Goal: Contribute content: Contribute content

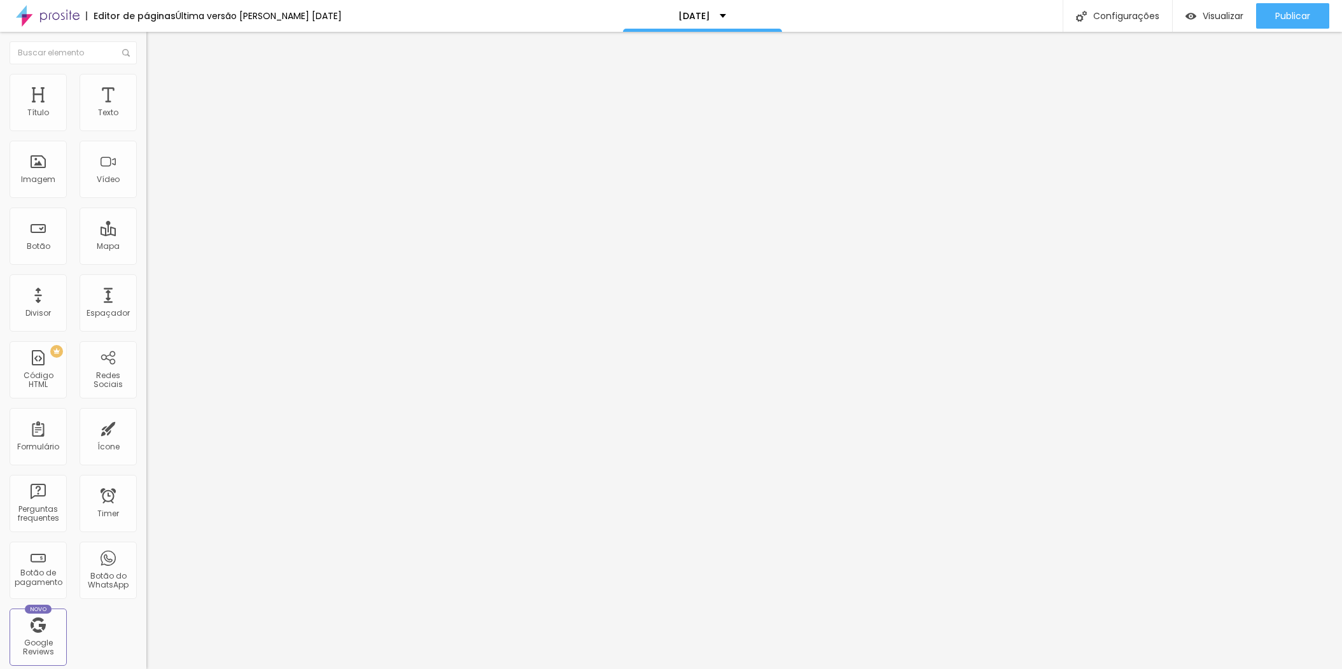
click at [158, 88] on span "Estilo" at bounding box center [168, 82] width 20 height 11
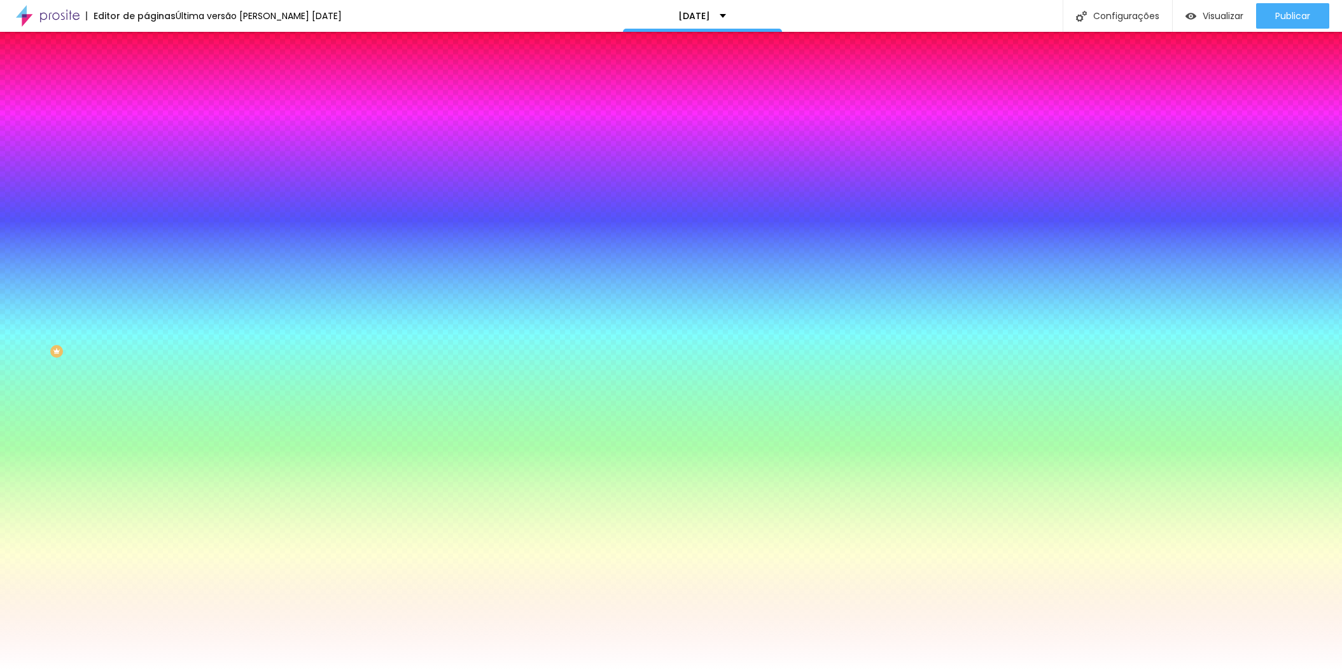
click at [146, 117] on span "Trocar imagem" at bounding box center [180, 111] width 69 height 11
click at [216, 115] on img at bounding box center [220, 111] width 8 height 8
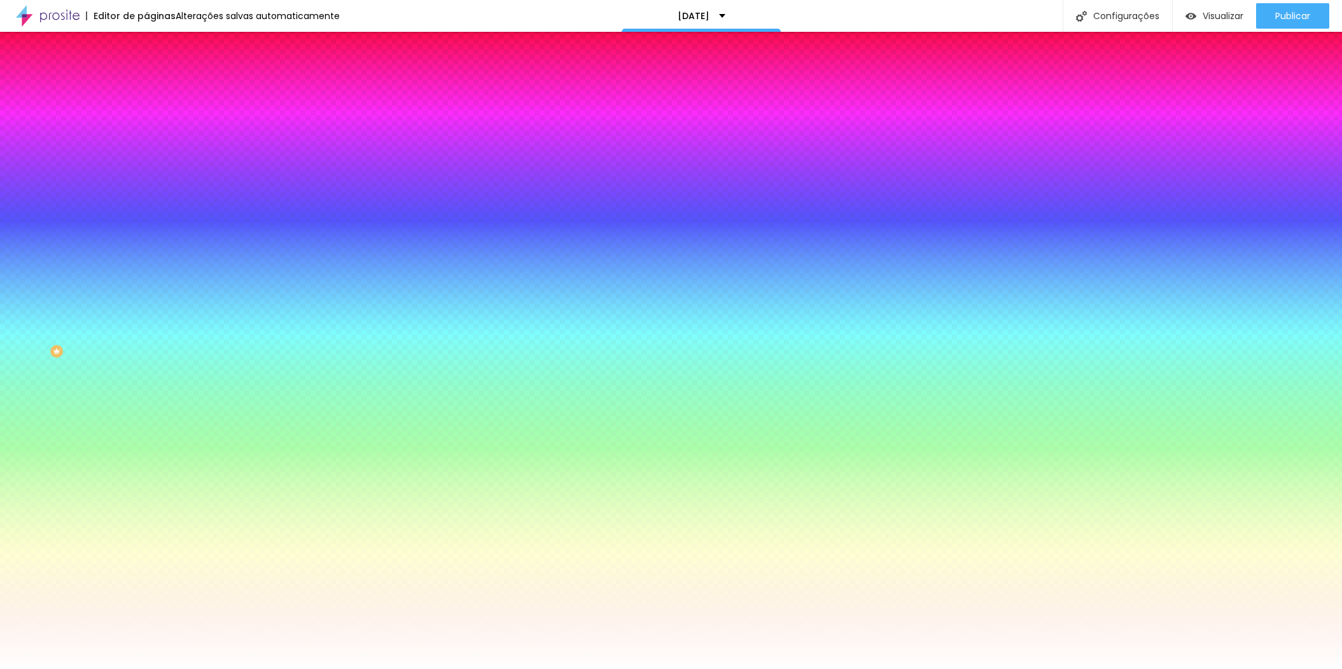
click at [146, 117] on span "Adicionar imagem" at bounding box center [187, 111] width 82 height 11
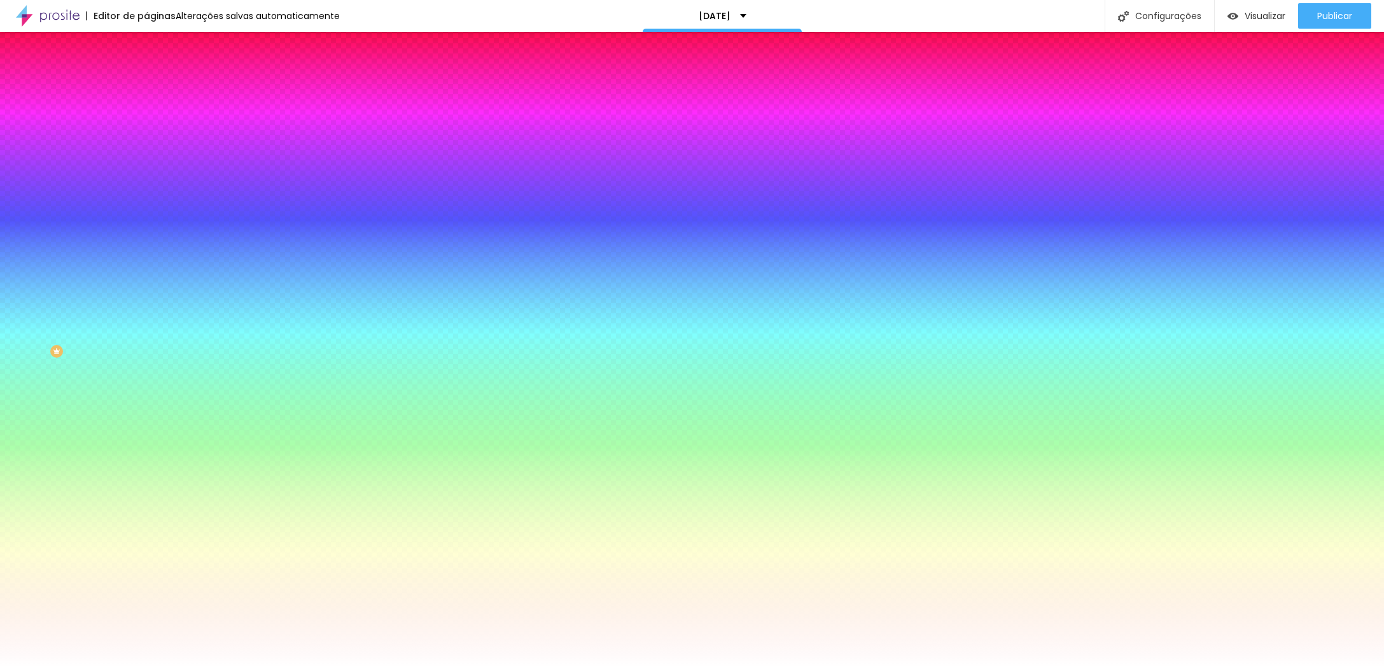
click at [146, 117] on span "Trocar imagem" at bounding box center [180, 111] width 69 height 11
drag, startPoint x: 126, startPoint y: 193, endPoint x: 141, endPoint y: 194, distance: 15.3
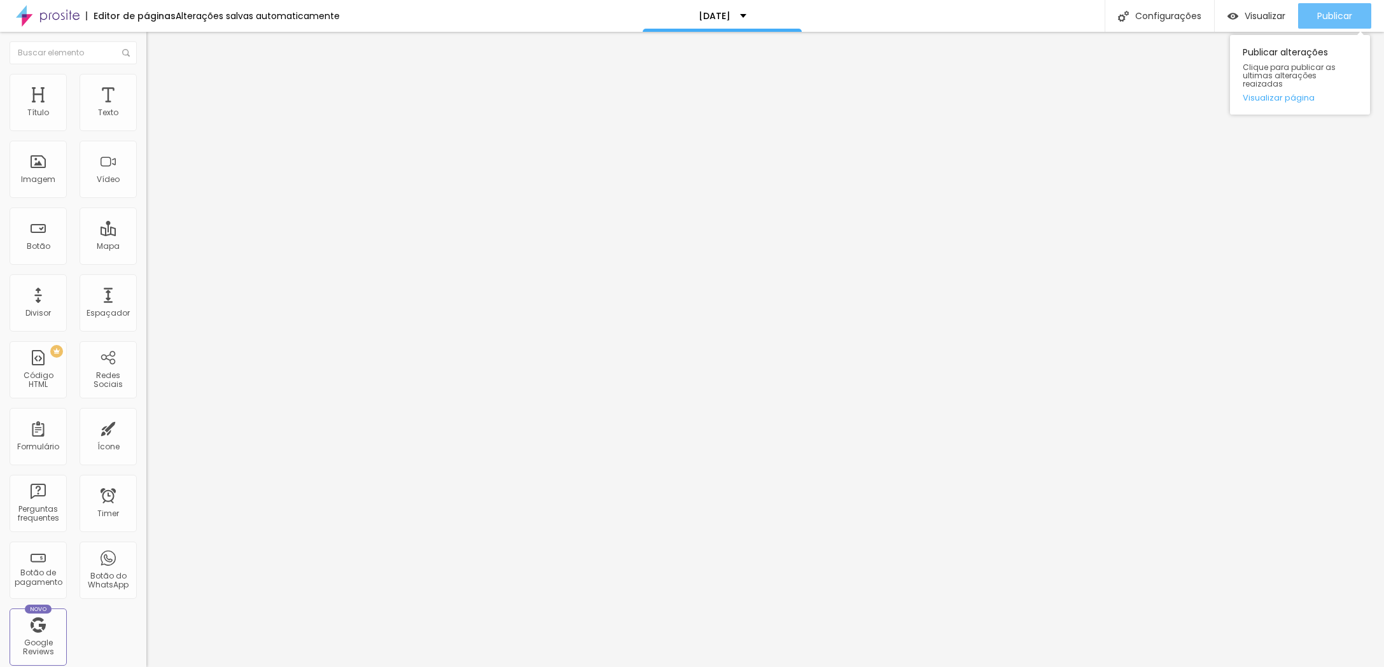
click at [1328, 15] on span "Publicar" at bounding box center [1334, 16] width 35 height 10
click at [146, 83] on li "Estilo" at bounding box center [219, 80] width 146 height 13
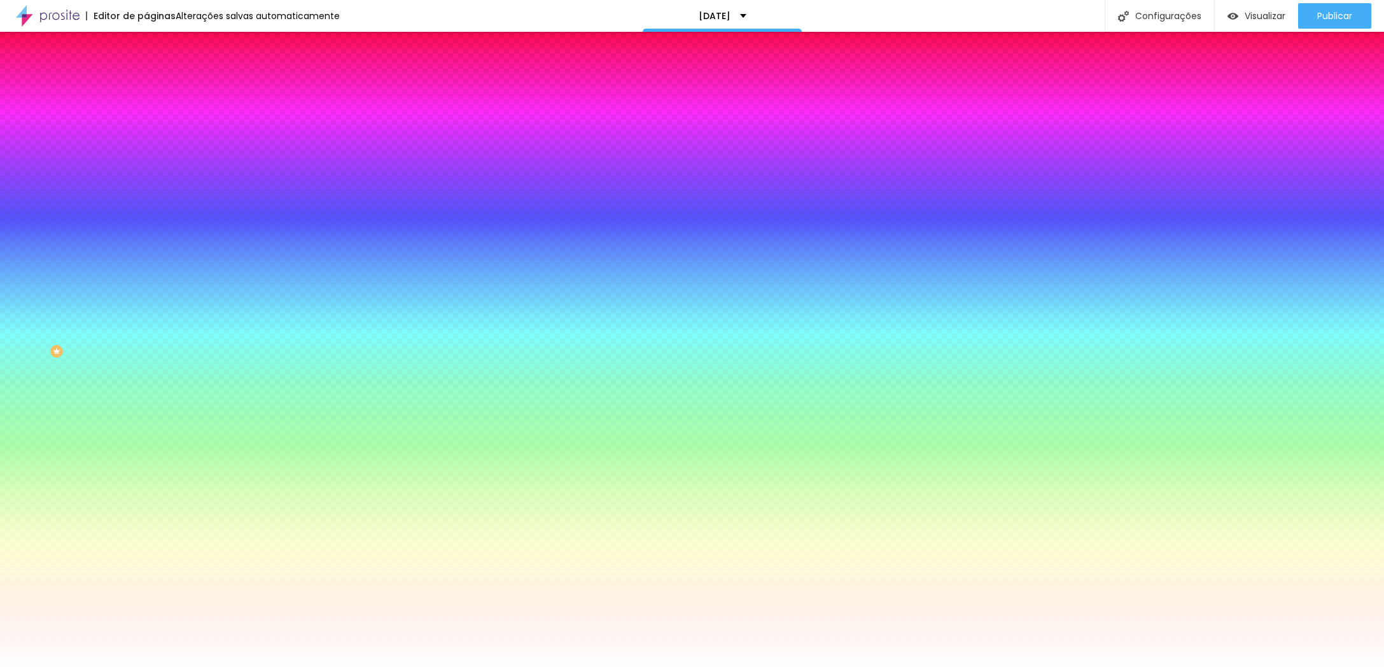
click at [216, 115] on img at bounding box center [220, 111] width 8 height 8
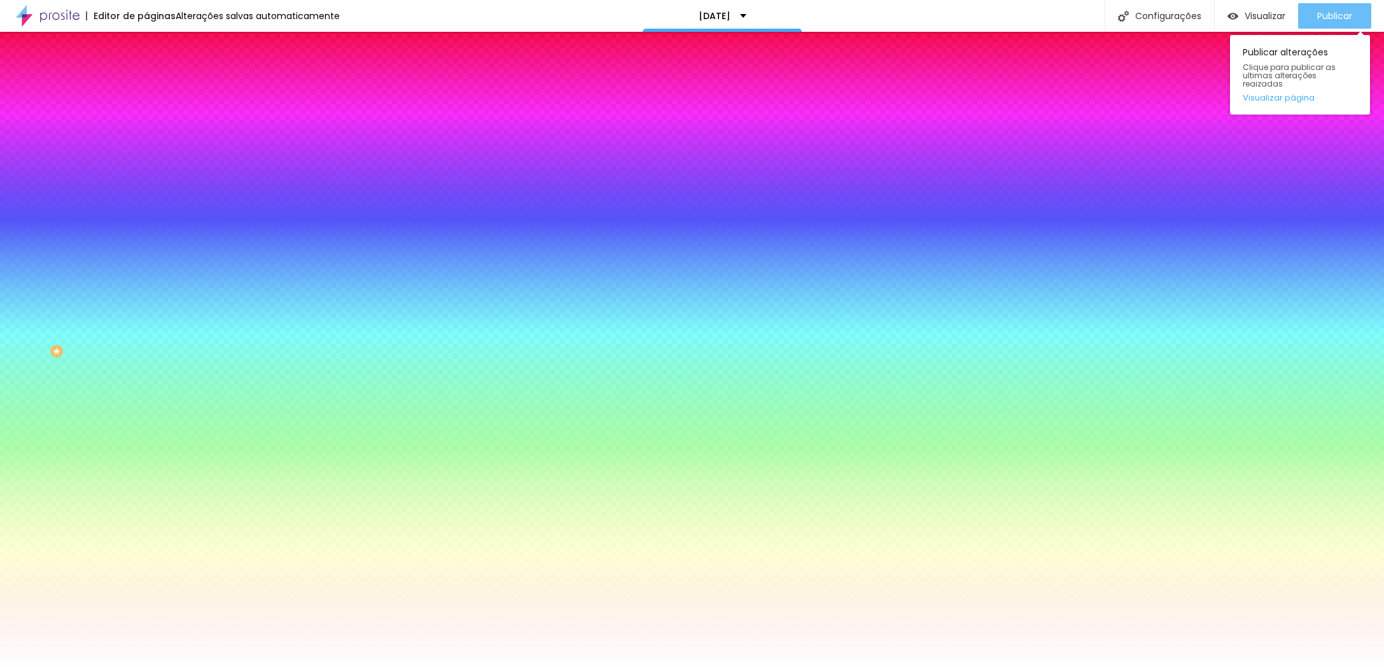
click at [1327, 17] on span "Publicar" at bounding box center [1334, 16] width 35 height 10
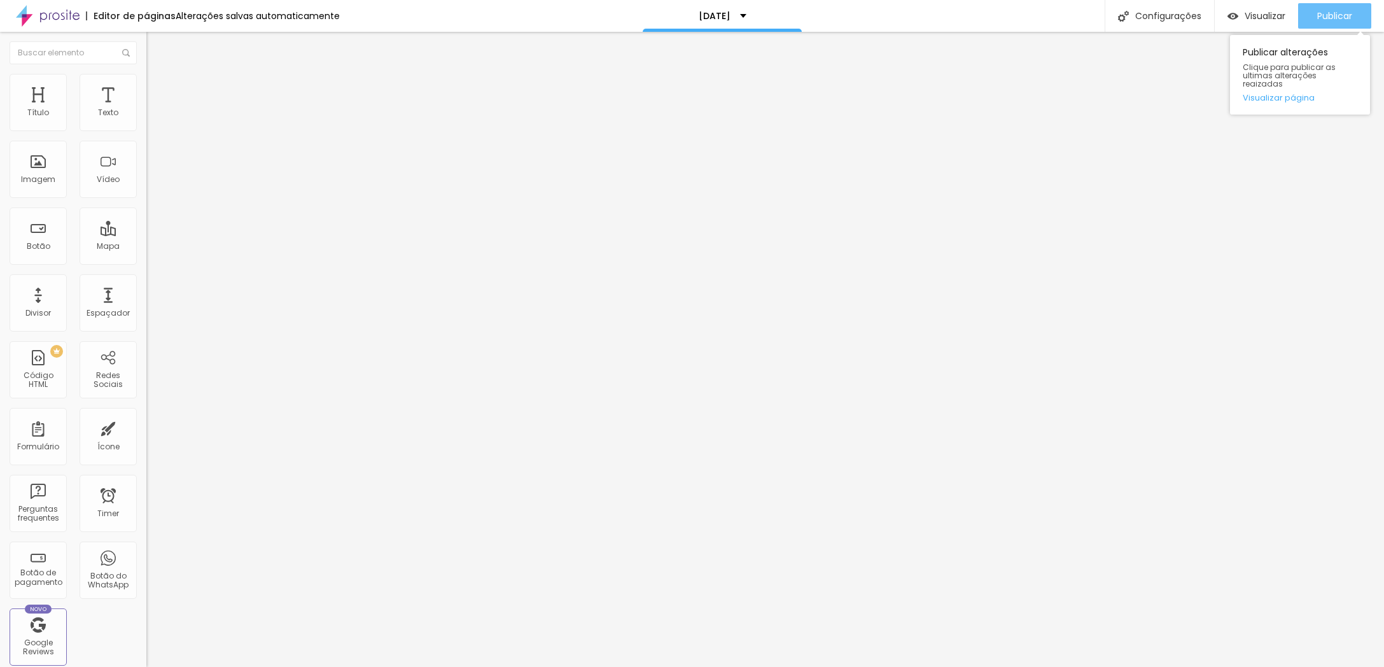
click at [1329, 16] on span "Publicar" at bounding box center [1334, 16] width 35 height 10
click at [1341, 24] on div "Publicar" at bounding box center [1334, 15] width 35 height 25
click at [1321, 28] on div "Publicar" at bounding box center [1334, 15] width 35 height 25
click at [1341, 12] on span "Publicar" at bounding box center [1334, 16] width 35 height 10
click at [1325, 11] on span "Publicar" at bounding box center [1334, 16] width 35 height 10
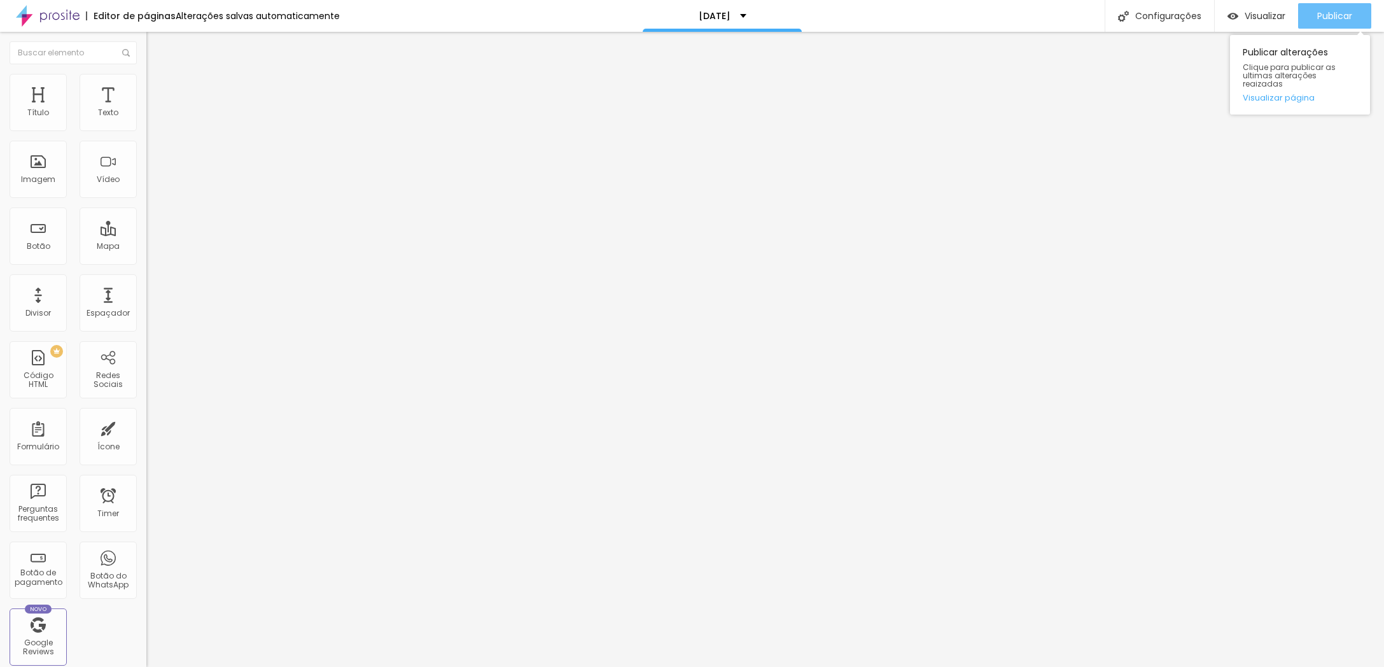
click at [1321, 15] on span "Publicar" at bounding box center [1334, 16] width 35 height 10
click at [1341, 11] on button "Publicar" at bounding box center [1334, 15] width 73 height 25
click at [1337, 21] on span "Publicar" at bounding box center [1334, 16] width 35 height 10
type input "61"
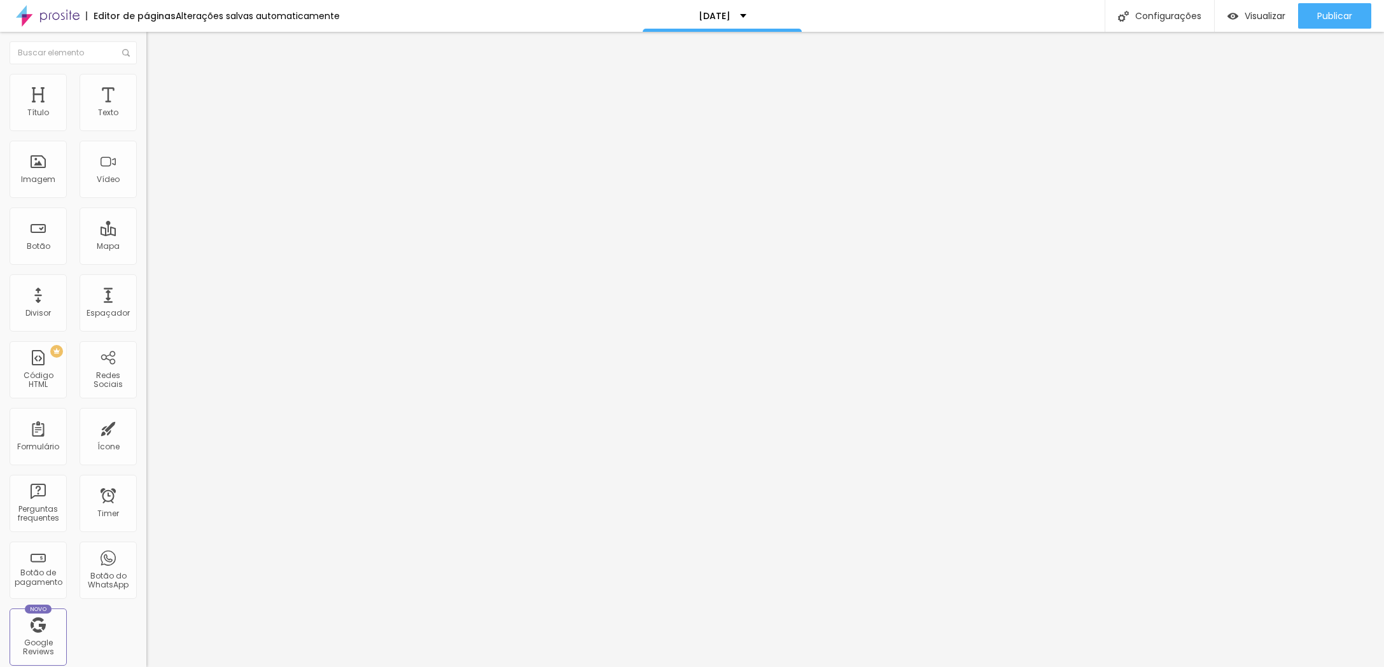
type input "60"
click at [146, 300] on input "range" at bounding box center [187, 305] width 82 height 10
click at [1331, 16] on span "Publicar" at bounding box center [1334, 16] width 35 height 10
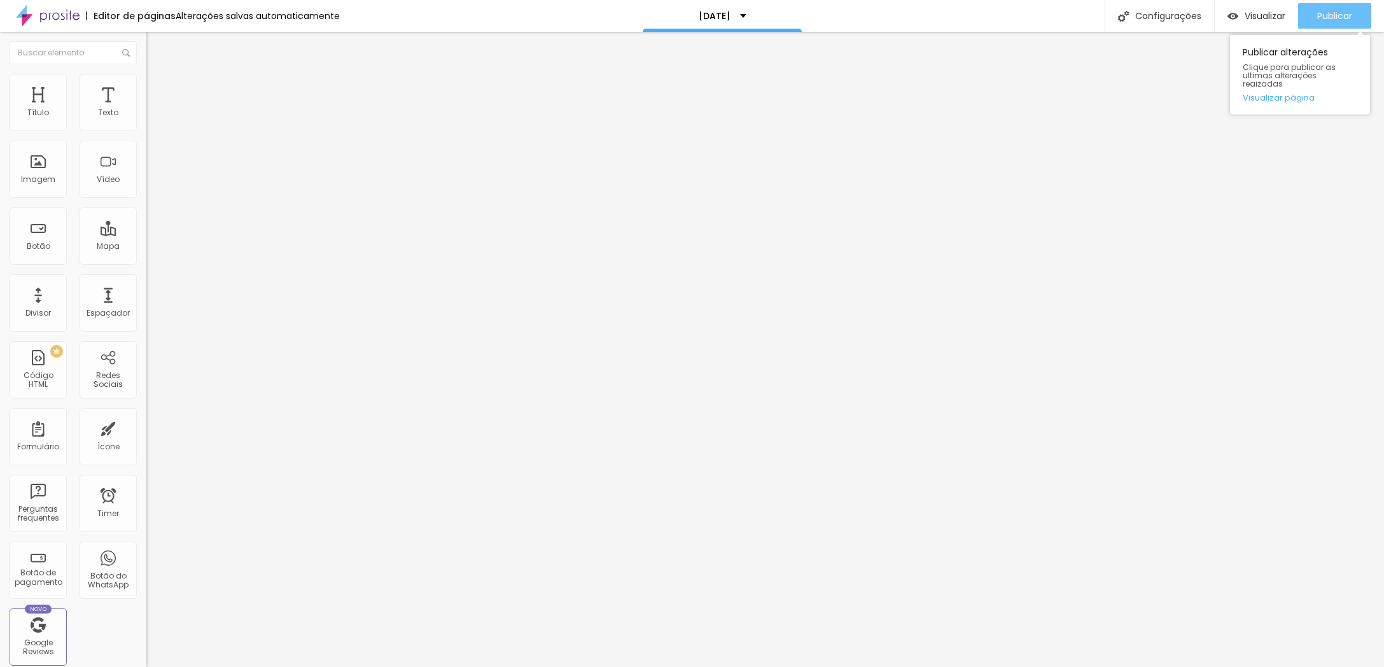
click at [1336, 15] on span "Publicar" at bounding box center [1334, 16] width 35 height 10
click at [1341, 13] on span "Publicar" at bounding box center [1334, 16] width 35 height 10
click at [1341, 11] on span "Publicar" at bounding box center [1334, 16] width 35 height 10
click at [1324, 8] on div "Publicar" at bounding box center [1334, 15] width 35 height 25
click at [1341, 1] on div "Publicar Publicar alterações Clique para publicar as ultimas alterações reaizad…" at bounding box center [1334, 16] width 73 height 32
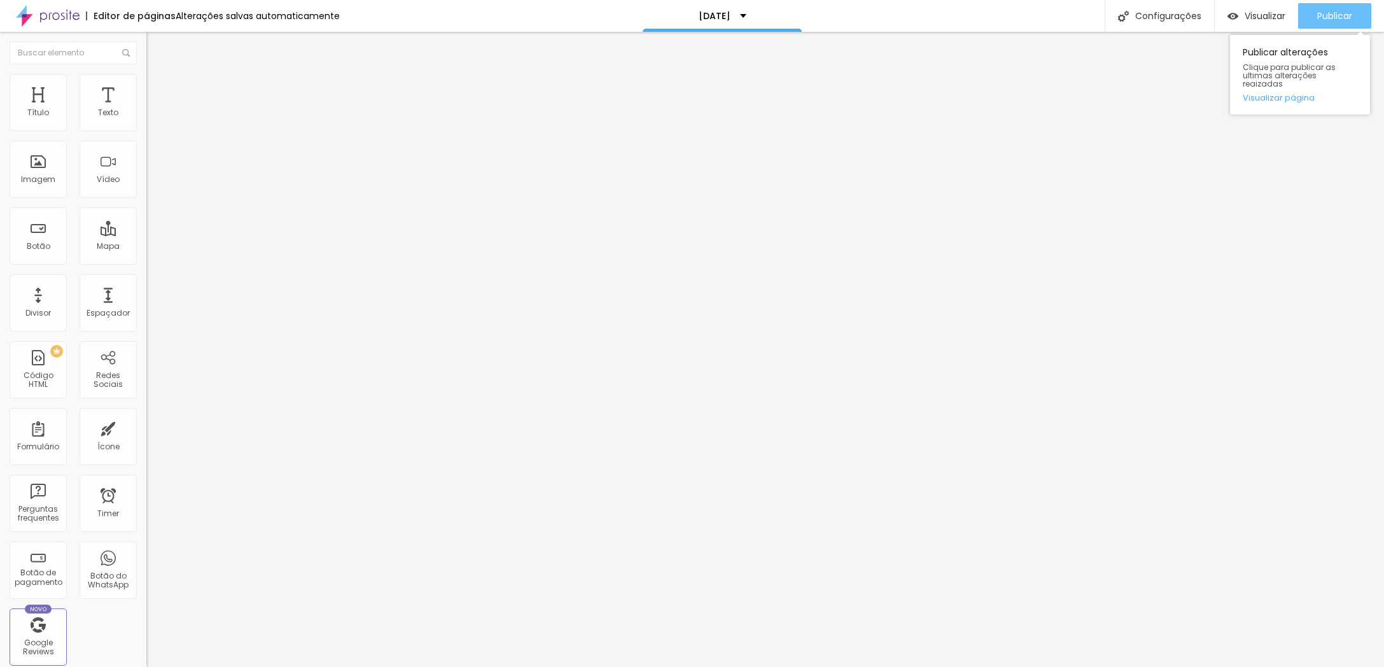
click at [1340, 19] on span "Publicar" at bounding box center [1334, 16] width 35 height 10
click at [1340, 18] on span "Publicar" at bounding box center [1334, 16] width 35 height 10
click at [1341, 15] on span "Publicar" at bounding box center [1334, 16] width 35 height 10
paste input "lote-secreto-taxa-de-reserva"
type input "[URL][DOMAIN_NAME]"
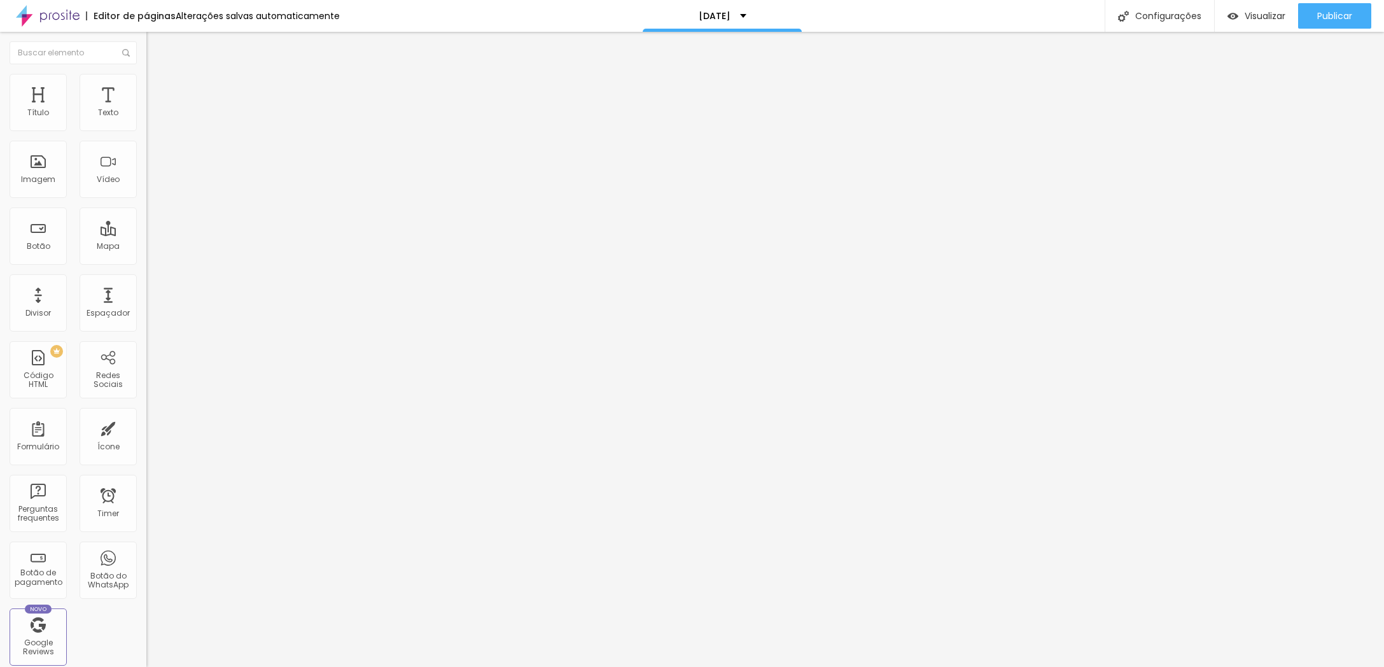
paste input "lote-secreto-taxa-de-reserva"
type input "[URL][DOMAIN_NAME]"
paste input "lote-secreto-taxa-de-reserva"
type input "[URL][DOMAIN_NAME]"
click at [1341, 11] on span "Publicar" at bounding box center [1334, 16] width 35 height 10
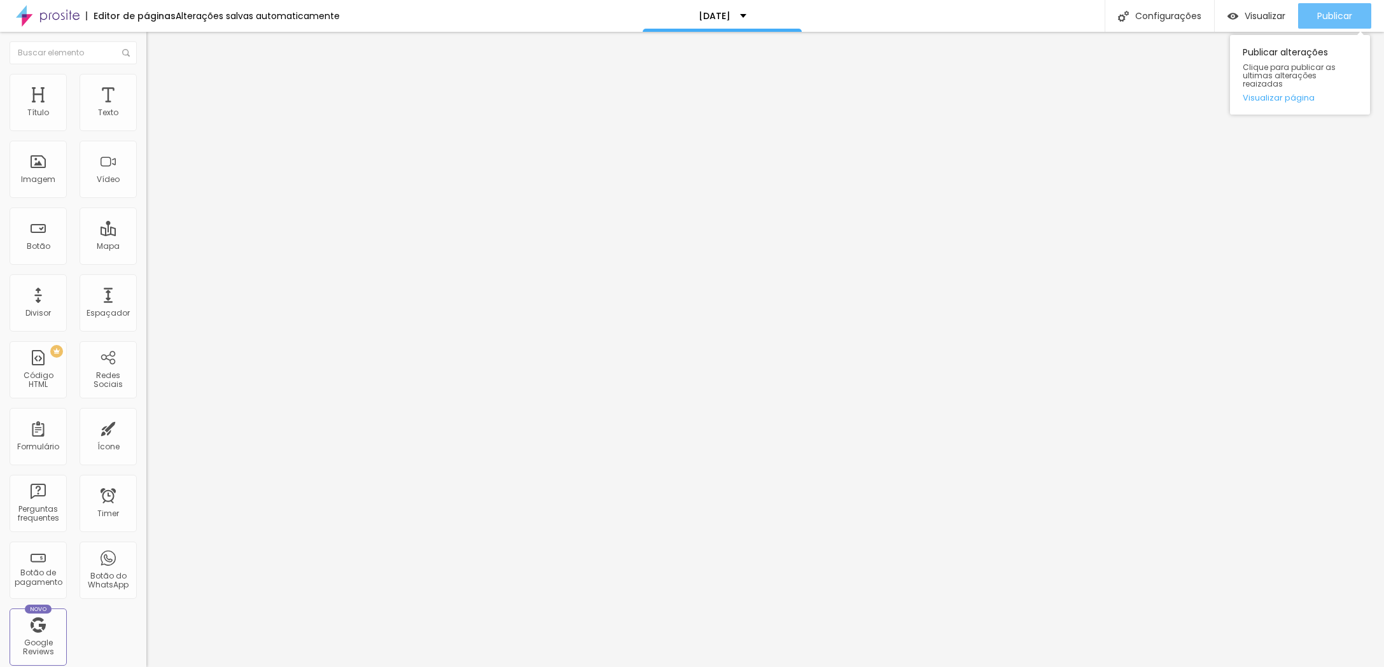
click at [1341, 21] on span "Publicar" at bounding box center [1334, 16] width 35 height 10
click at [1324, 14] on span "Publicar" at bounding box center [1334, 16] width 35 height 10
